Goal: Transaction & Acquisition: Purchase product/service

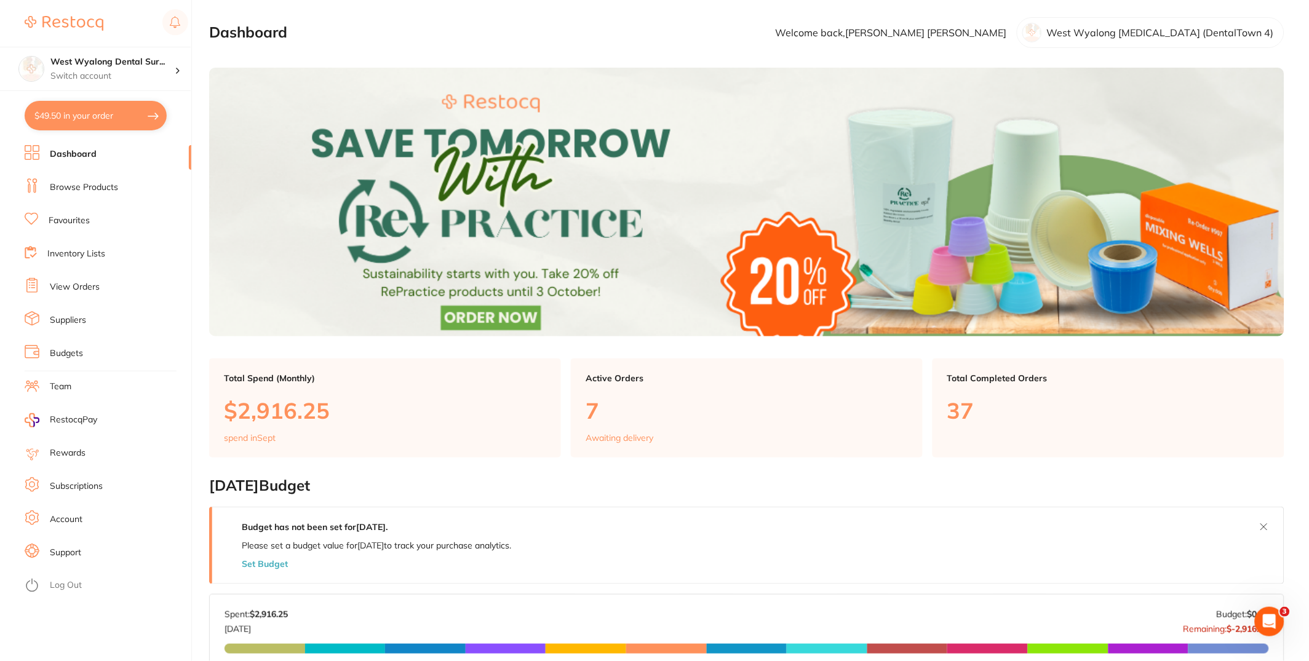
click at [92, 280] on li "View Orders" at bounding box center [108, 287] width 167 height 18
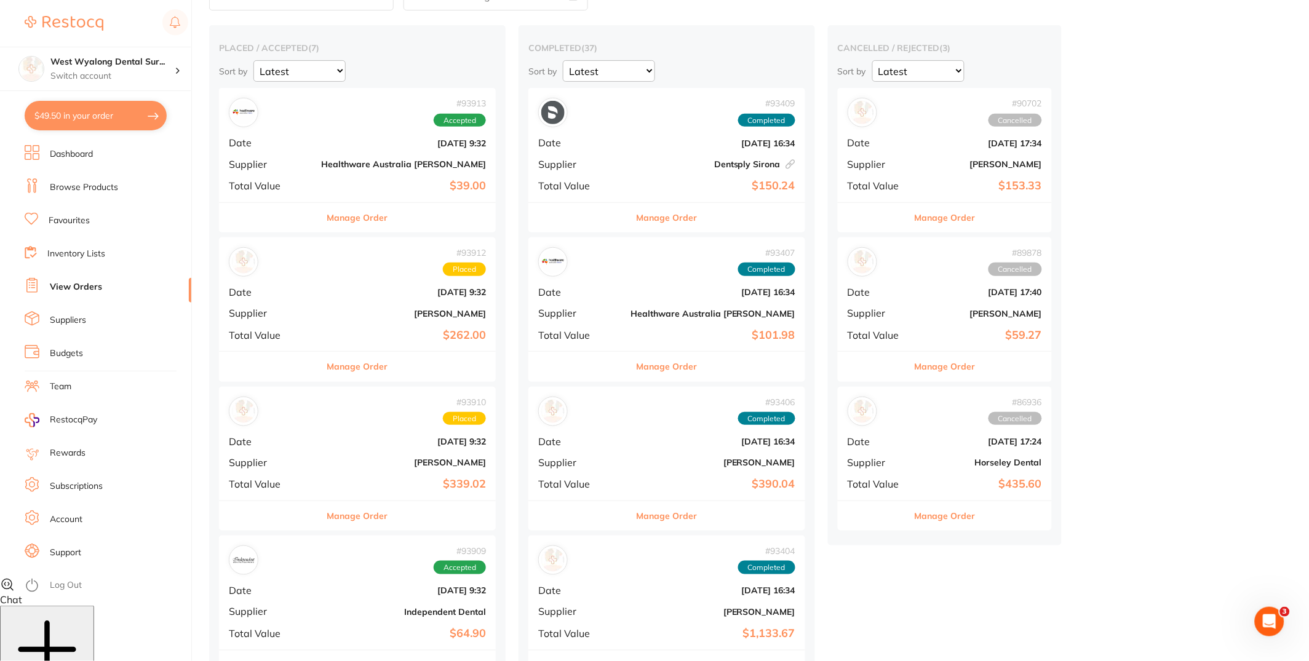
scroll to position [84, 0]
click at [324, 320] on div "# 93912 Placed Date [DATE] 9:32 Supplier [PERSON_NAME] Total Value $262.00" at bounding box center [357, 294] width 277 height 114
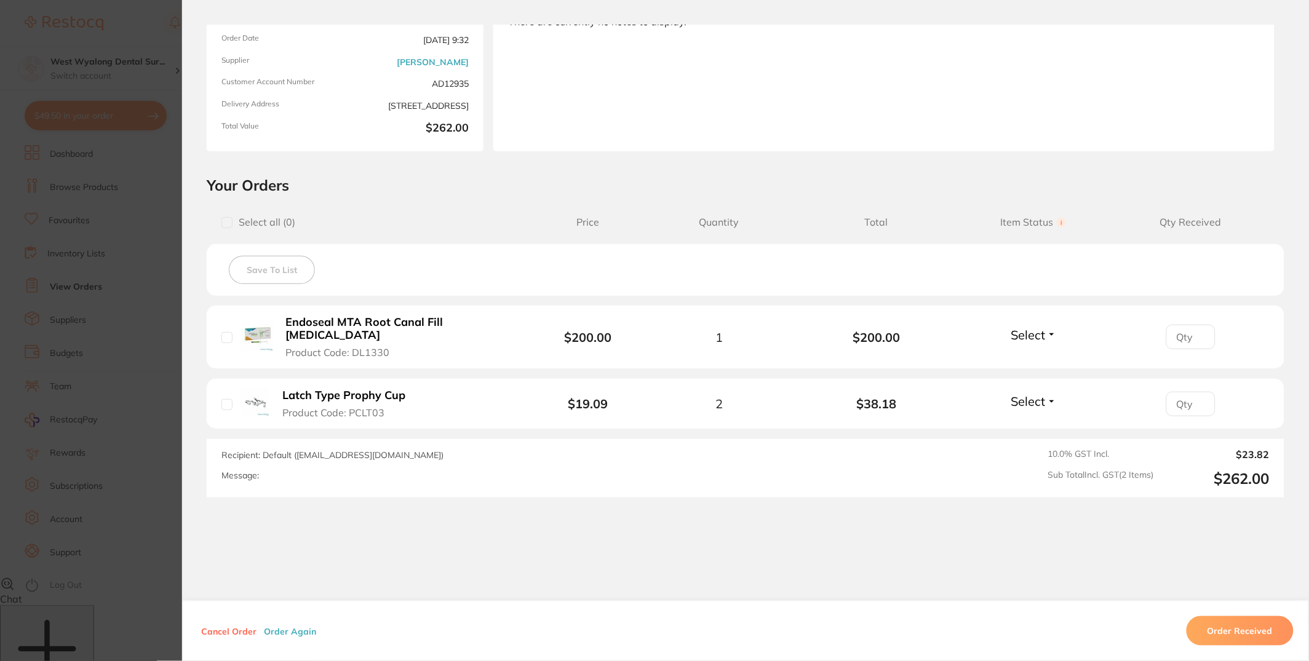
scroll to position [146, 0]
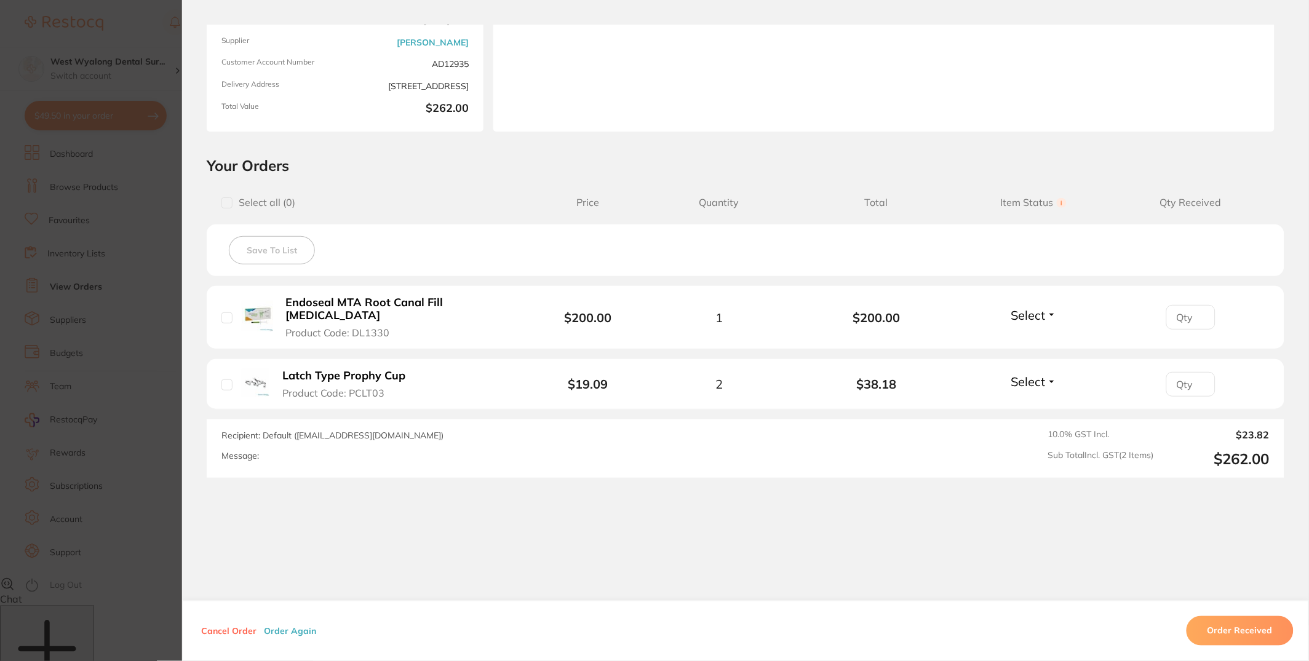
click at [296, 631] on button "Order Again" at bounding box center [290, 631] width 60 height 11
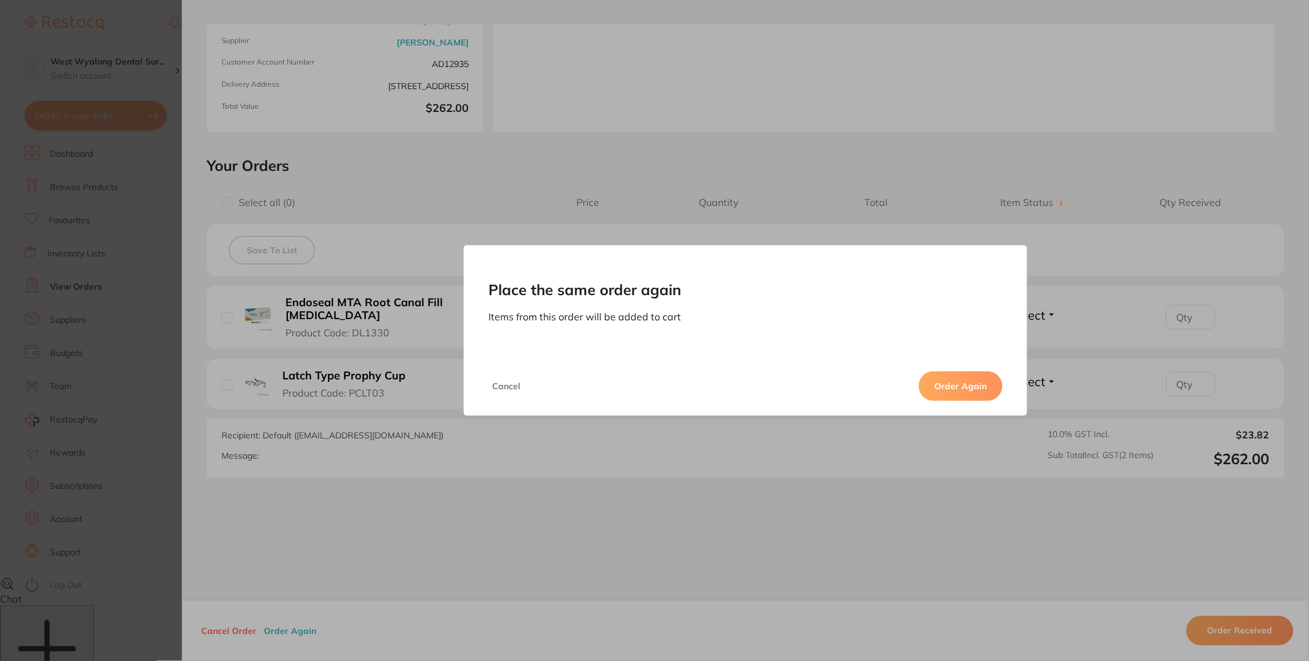
click at [959, 391] on button "Order Again" at bounding box center [961, 387] width 84 height 30
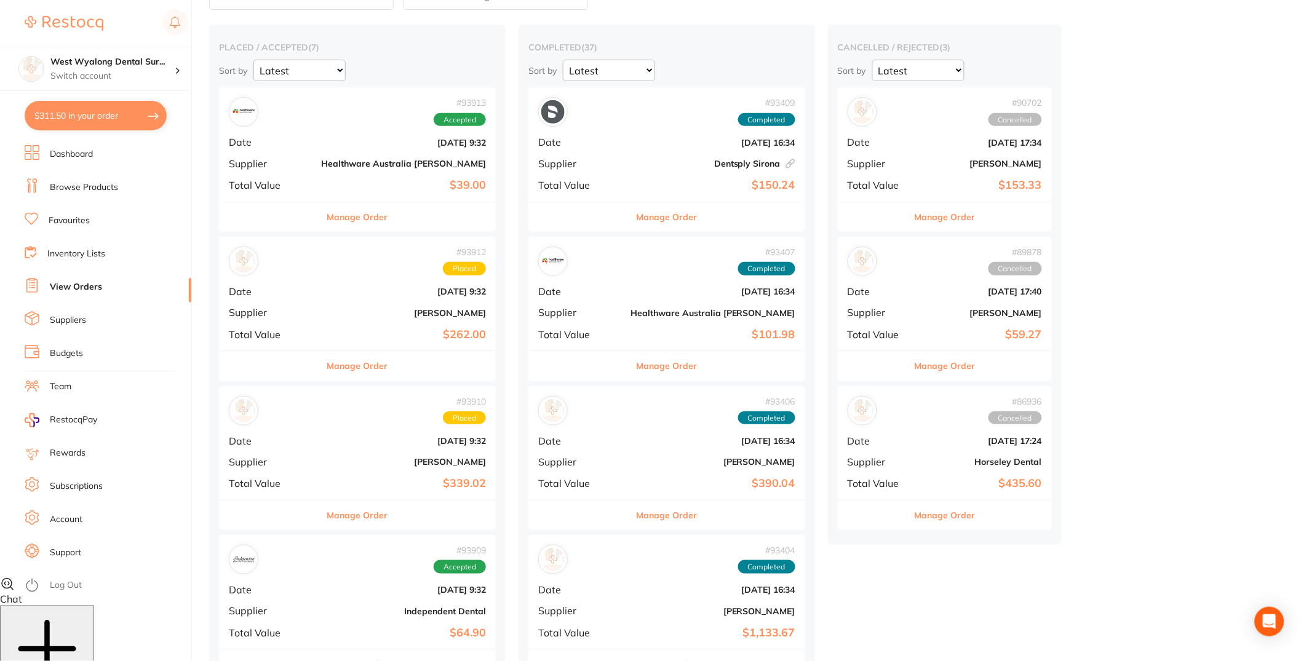
click at [115, 110] on button "$311.50 in your order" at bounding box center [96, 116] width 142 height 30
checkbox input "true"
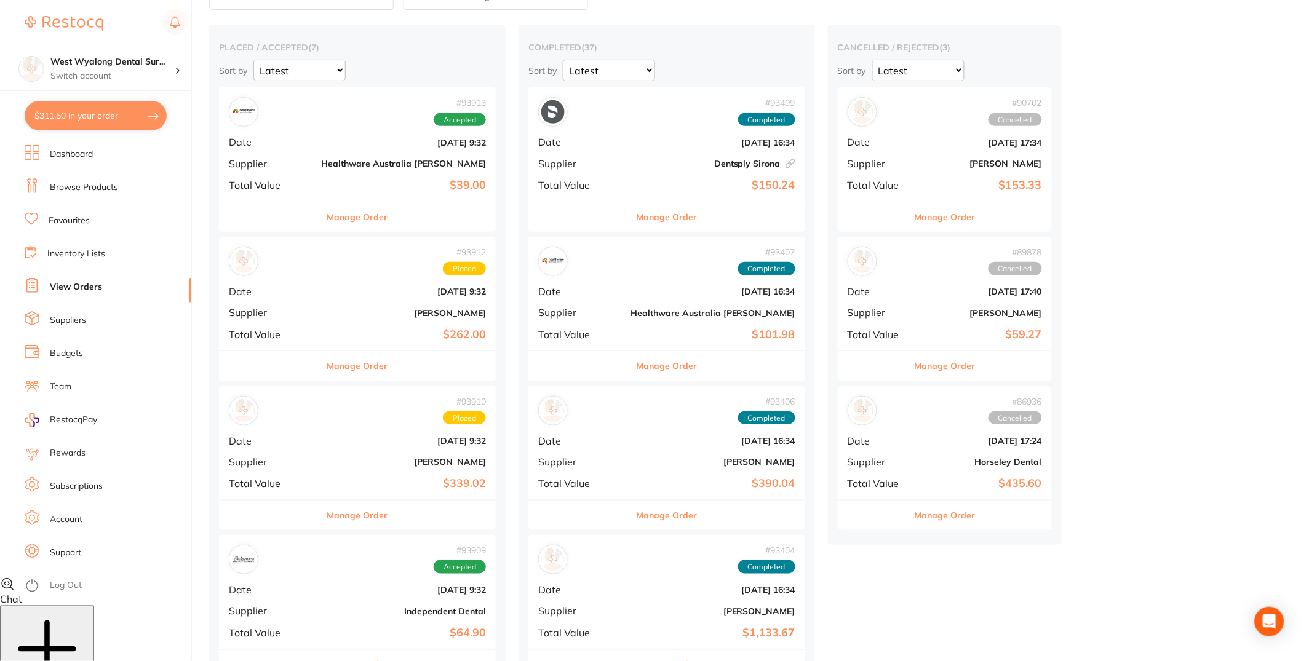
checkbox input "true"
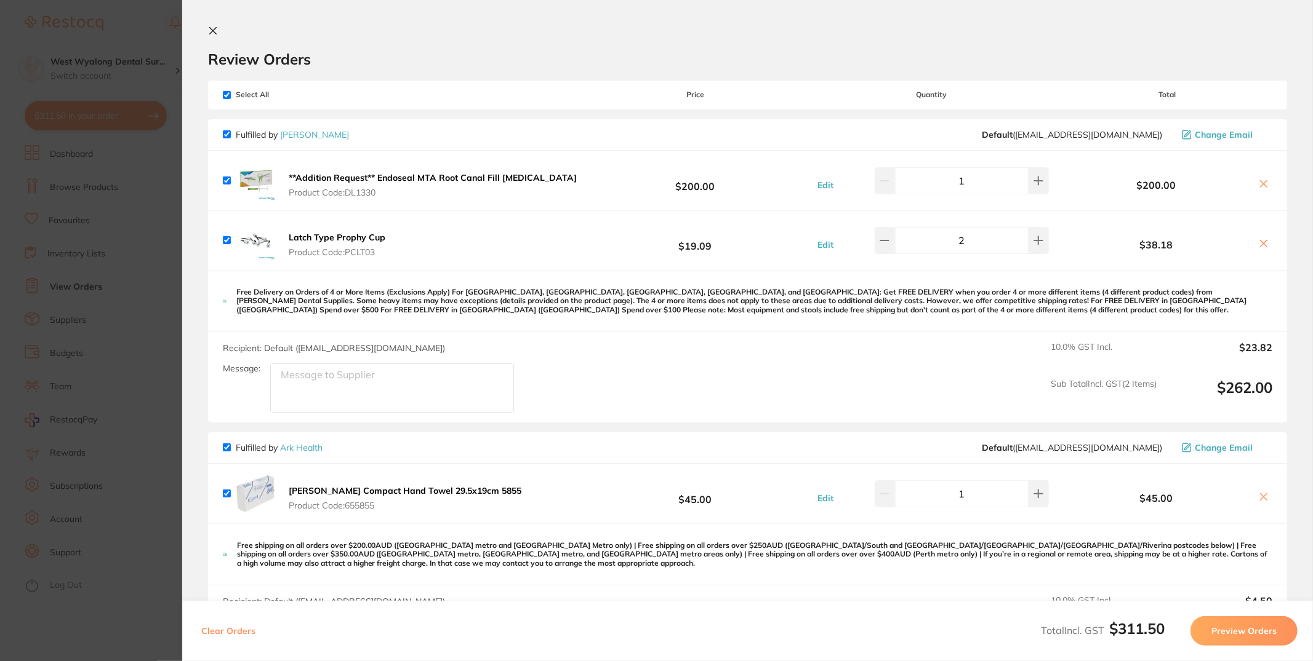
click at [223, 92] on input "checkbox" at bounding box center [227, 95] width 8 height 8
checkbox input "false"
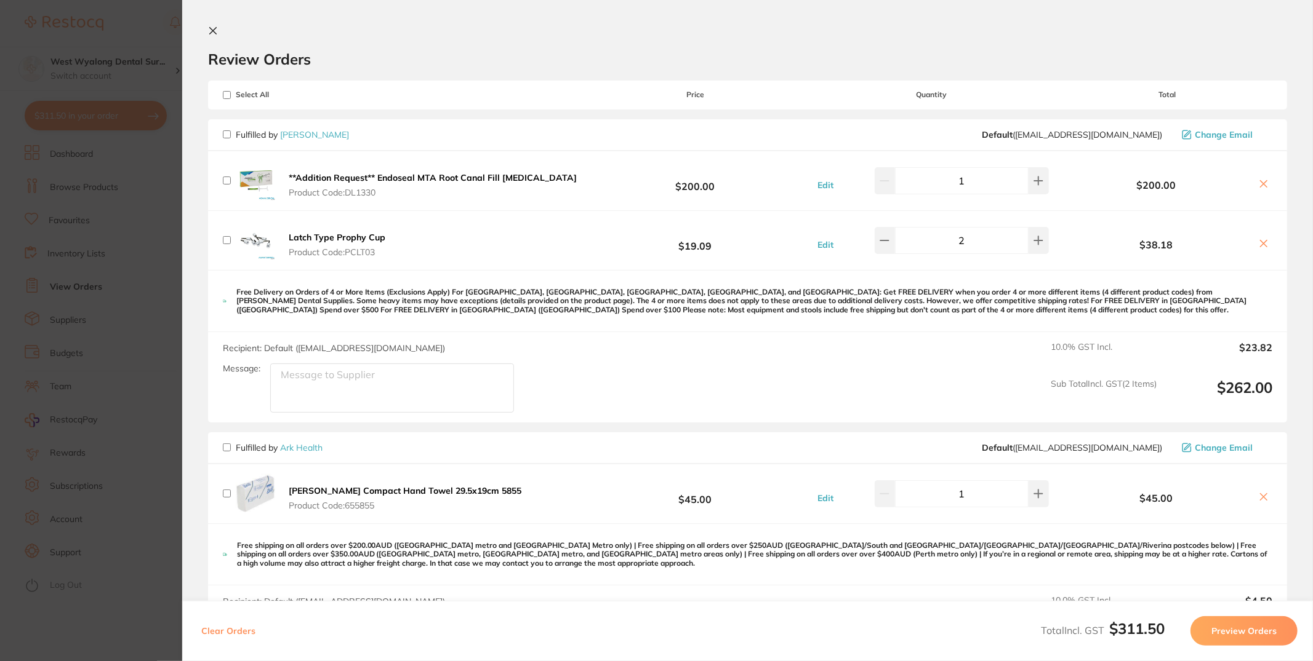
checkbox input "false"
click at [225, 134] on input "checkbox" at bounding box center [227, 134] width 8 height 8
checkbox input "true"
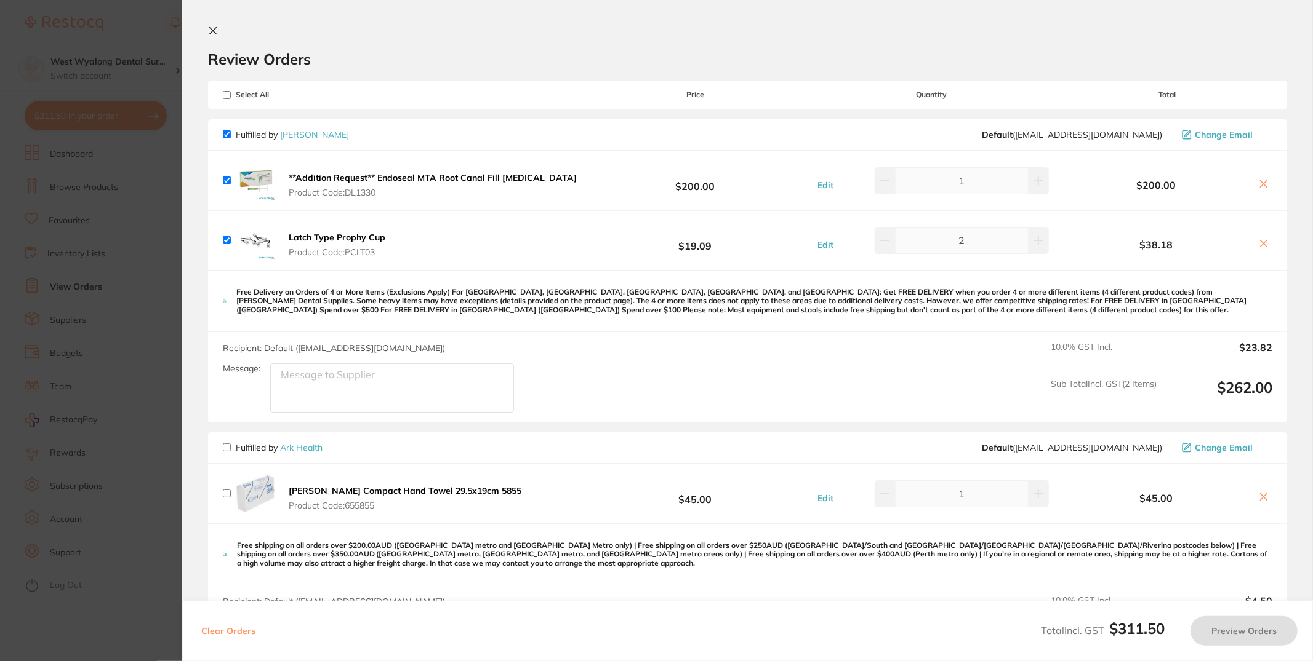
checkbox input "true"
click at [1247, 636] on button "Preview Orders" at bounding box center [1243, 632] width 107 height 30
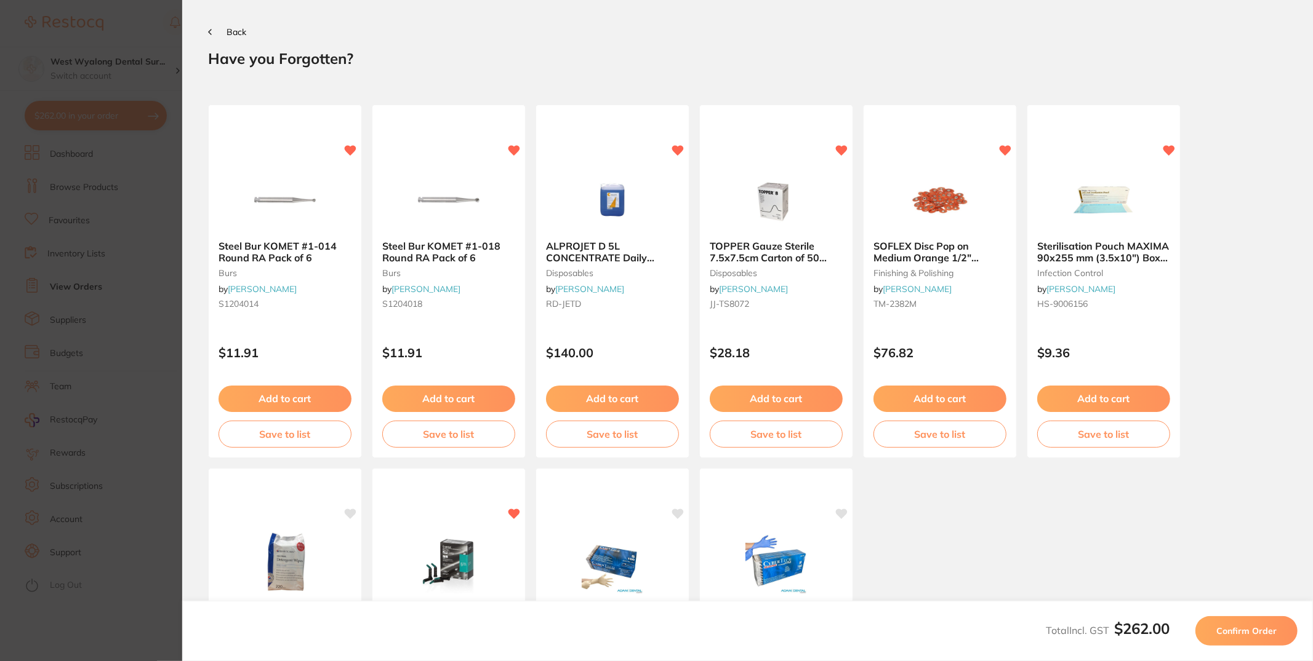
click at [1240, 632] on span "Confirm Order" at bounding box center [1246, 631] width 60 height 11
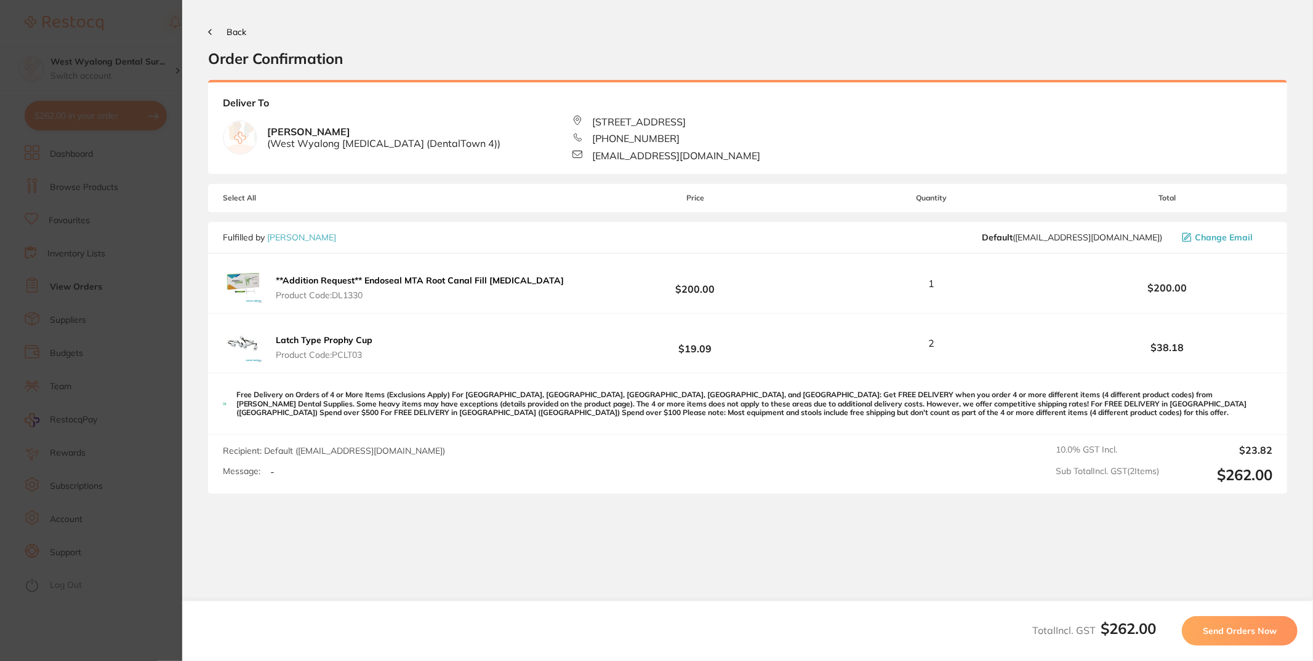
click at [1240, 632] on span "Send Orders Now" at bounding box center [1239, 631] width 74 height 11
